Goal: Task Accomplishment & Management: Use online tool/utility

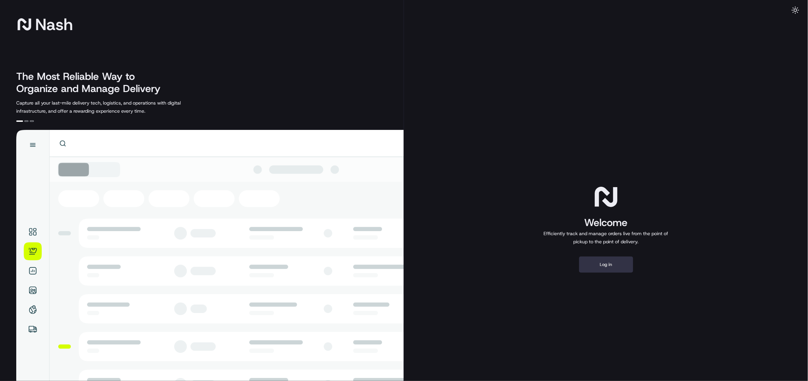
click at [597, 264] on button "Log in" at bounding box center [606, 265] width 54 height 16
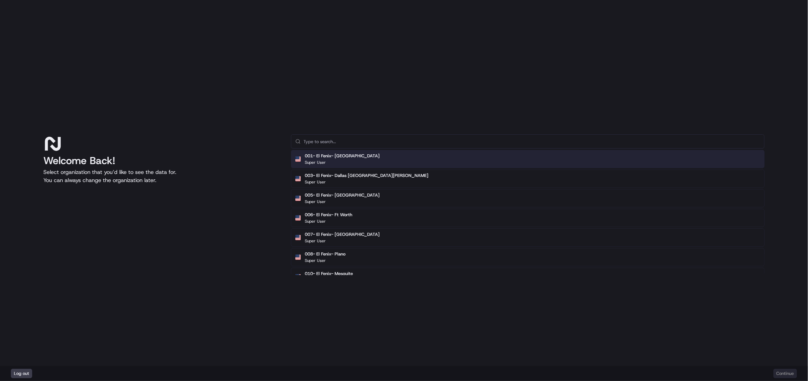
click at [332, 138] on input "text" at bounding box center [531, 142] width 457 height 14
type input "square"
drag, startPoint x: 323, startPoint y: 141, endPoint x: 251, endPoint y: 144, distance: 71.8
click at [251, 144] on div "Welcome Back! Select organization that you’d like to see the data for. You can …" at bounding box center [403, 204] width 721 height 141
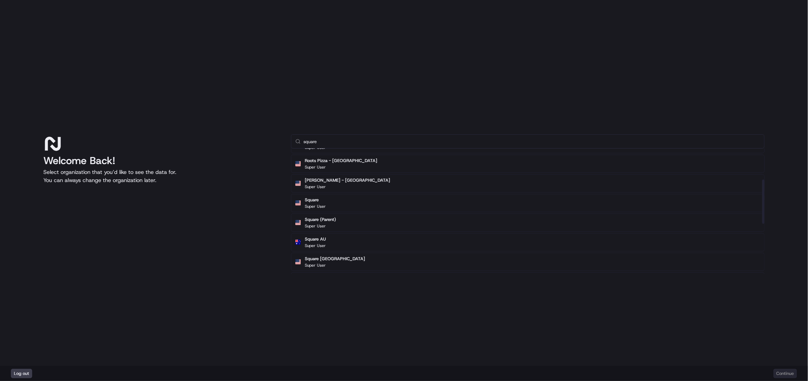
scroll to position [135, 0]
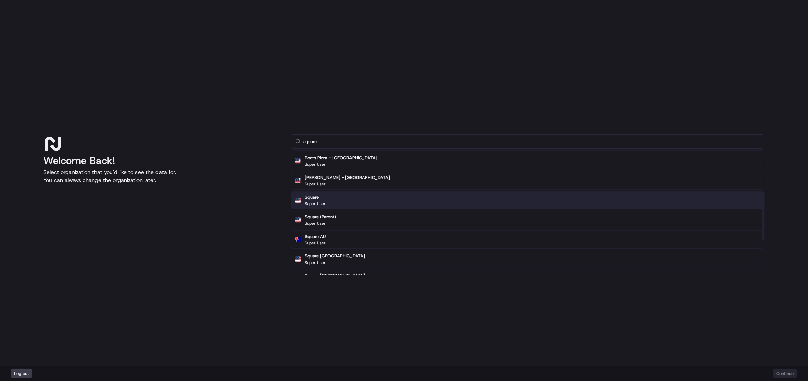
type input "square"
click at [333, 198] on div "Square Super User" at bounding box center [528, 200] width 474 height 18
click at [784, 372] on button "Continue" at bounding box center [785, 373] width 24 height 9
